Goal: Task Accomplishment & Management: Complete application form

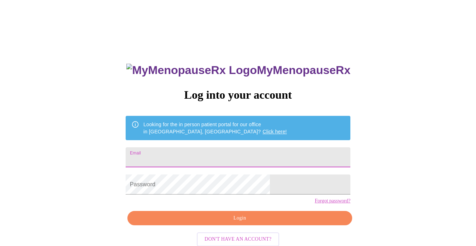
click at [225, 160] on input "Email" at bounding box center [238, 157] width 225 height 20
type input "[EMAIL_ADDRESS][DOMAIN_NAME]"
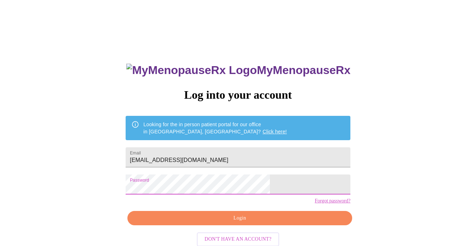
click at [230, 223] on span "Login" at bounding box center [240, 218] width 208 height 9
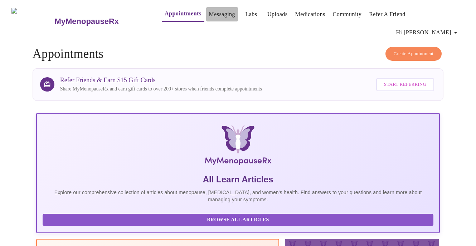
click at [214, 19] on link "Messaging" at bounding box center [222, 14] width 26 height 10
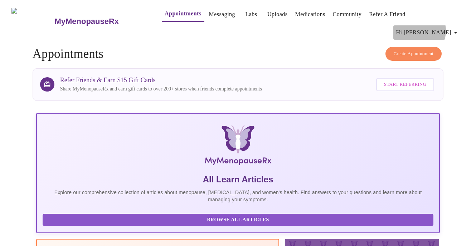
click at [450, 28] on span "Hi [PERSON_NAME]" at bounding box center [428, 33] width 64 height 10
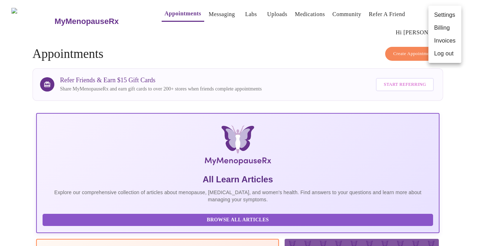
click at [331, 43] on div at bounding box center [240, 123] width 481 height 246
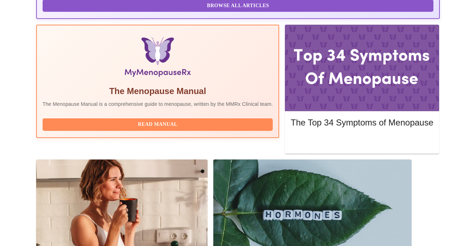
scroll to position [229, 0]
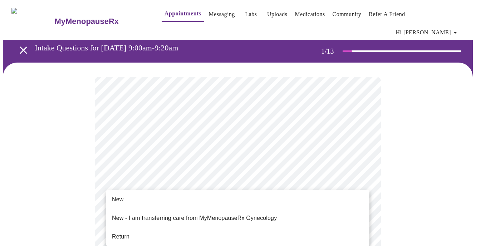
click at [144, 231] on li "Return" at bounding box center [237, 237] width 263 height 13
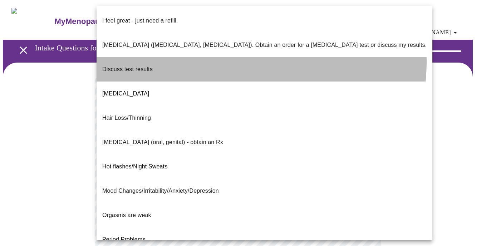
click at [261, 57] on li "Discuss test results" at bounding box center [265, 69] width 336 height 24
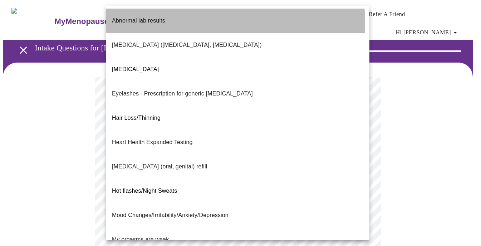
click at [166, 24] on li "Abnormal lab results" at bounding box center [237, 21] width 263 height 24
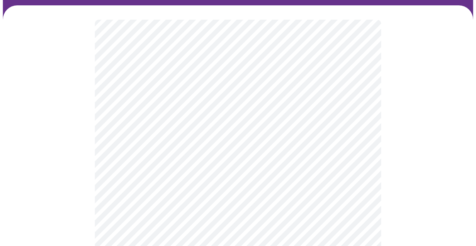
scroll to position [120, 0]
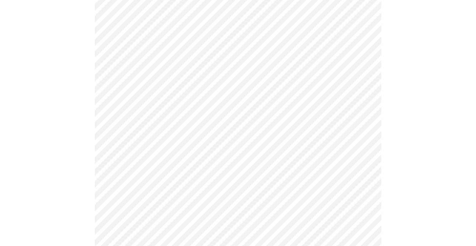
click at [326, 164] on body "MyMenopauseRx Appointments Messaging Labs Uploads Medications Community Refer a…" at bounding box center [238, 132] width 470 height 498
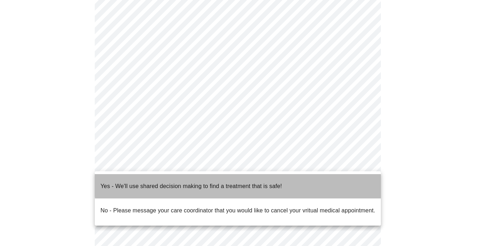
click at [285, 180] on li "Yes - We'll use shared decision making to find a treatment that is safe!" at bounding box center [238, 186] width 286 height 24
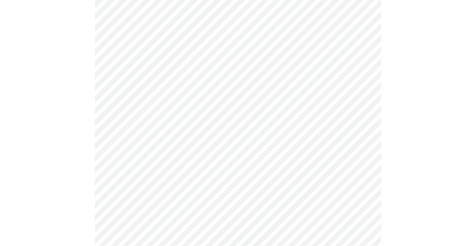
scroll to position [237, 0]
